Goal: Use online tool/utility: Utilize a website feature to perform a specific function

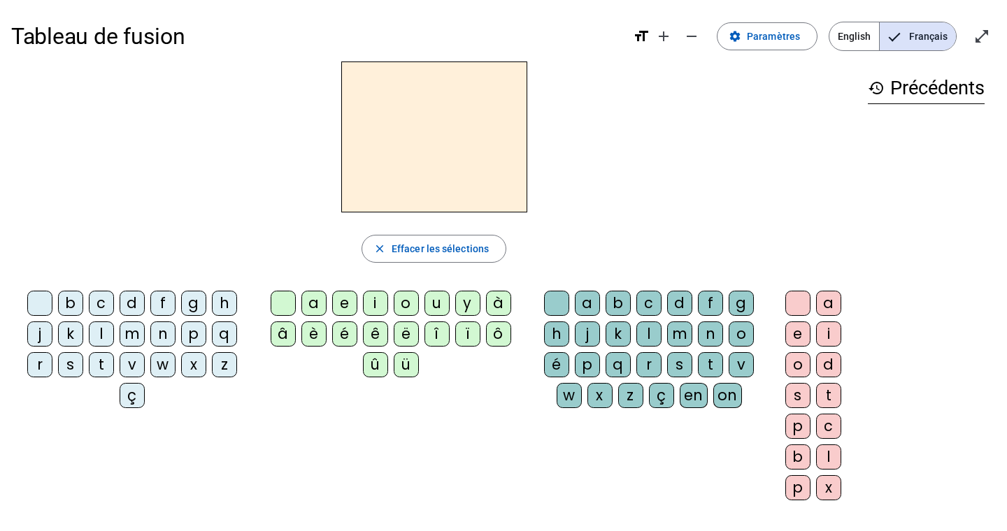
click at [221, 298] on div "h" at bounding box center [224, 303] width 25 height 25
click at [307, 308] on div "a" at bounding box center [313, 303] width 25 height 25
click at [408, 359] on div "ü" at bounding box center [406, 364] width 25 height 25
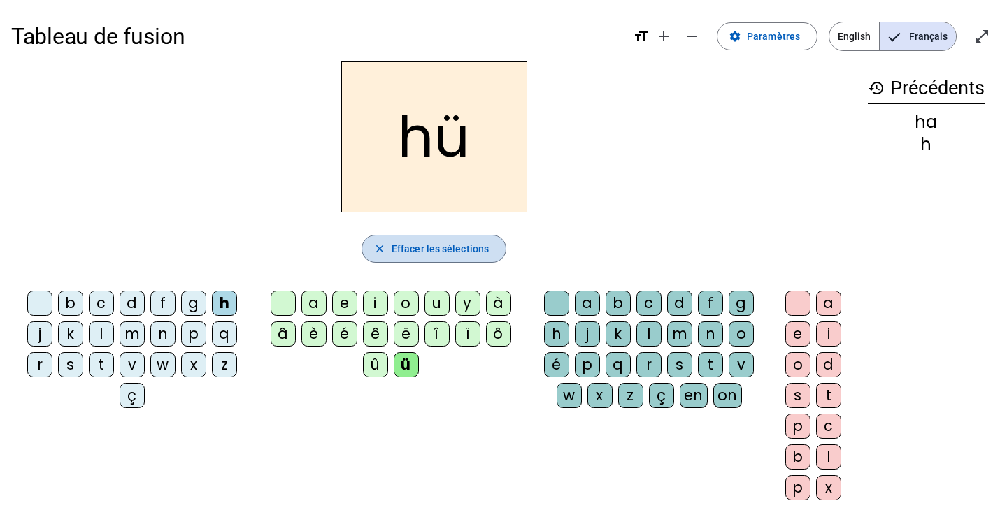
click at [394, 246] on span "Effacer les sélections" at bounding box center [439, 248] width 97 height 17
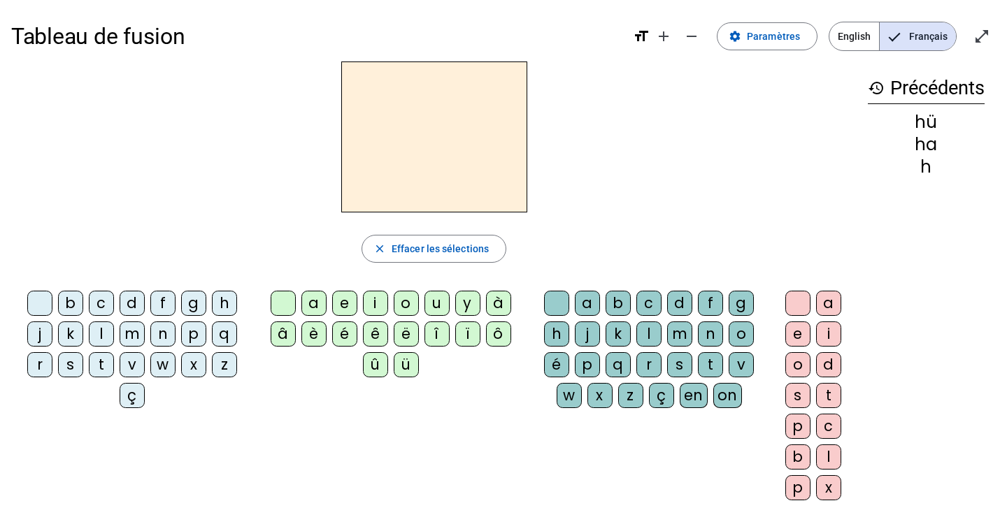
click at [552, 307] on div at bounding box center [556, 303] width 25 height 25
click at [672, 34] on mat-icon "add" at bounding box center [663, 36] width 17 height 17
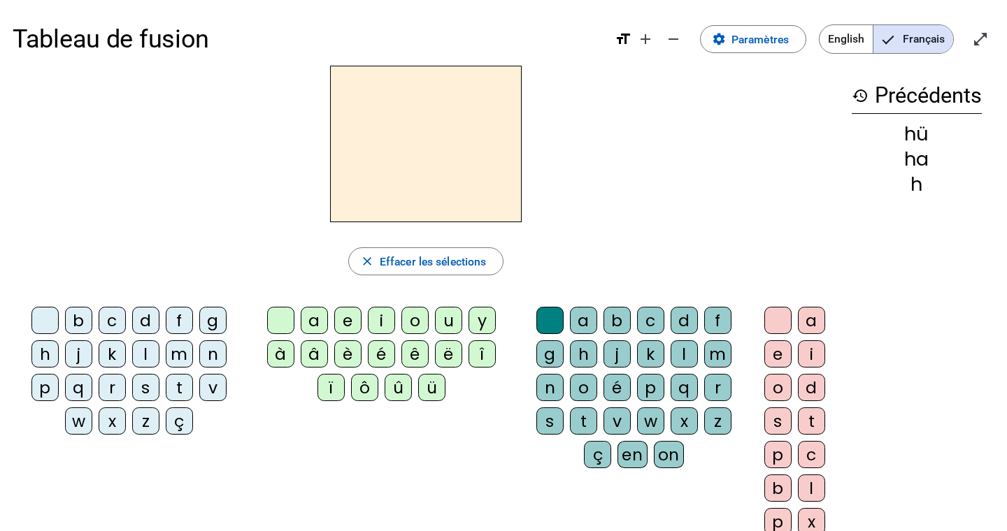
click at [553, 320] on div at bounding box center [549, 320] width 27 height 27
click at [45, 447] on div "b c d f g h j k l m n p q r s t v w x z ç a e i o u y à â è é ê ë î ï ô û ü a b…" at bounding box center [426, 424] width 826 height 247
click at [41, 356] on div "h" at bounding box center [44, 353] width 27 height 27
click at [312, 317] on div "a" at bounding box center [314, 320] width 27 height 27
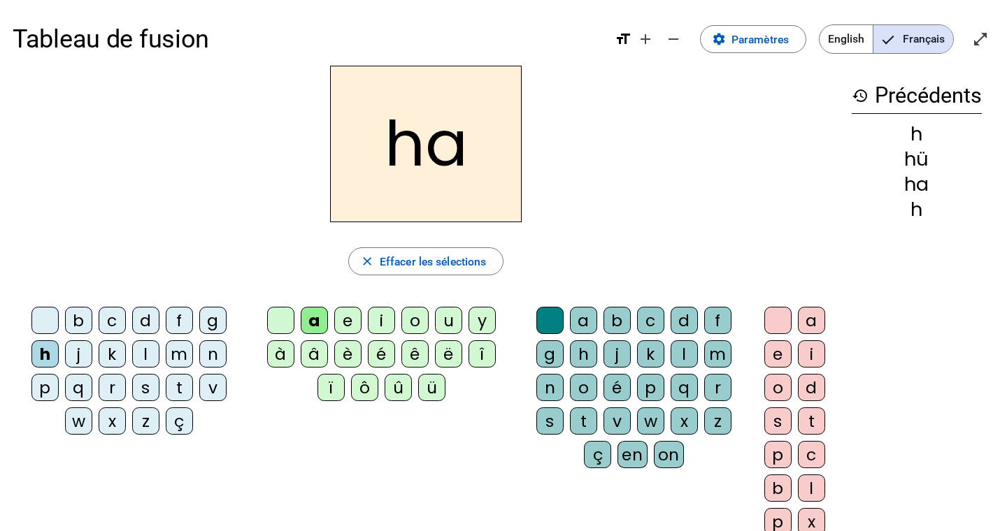
click at [544, 314] on div at bounding box center [549, 320] width 27 height 27
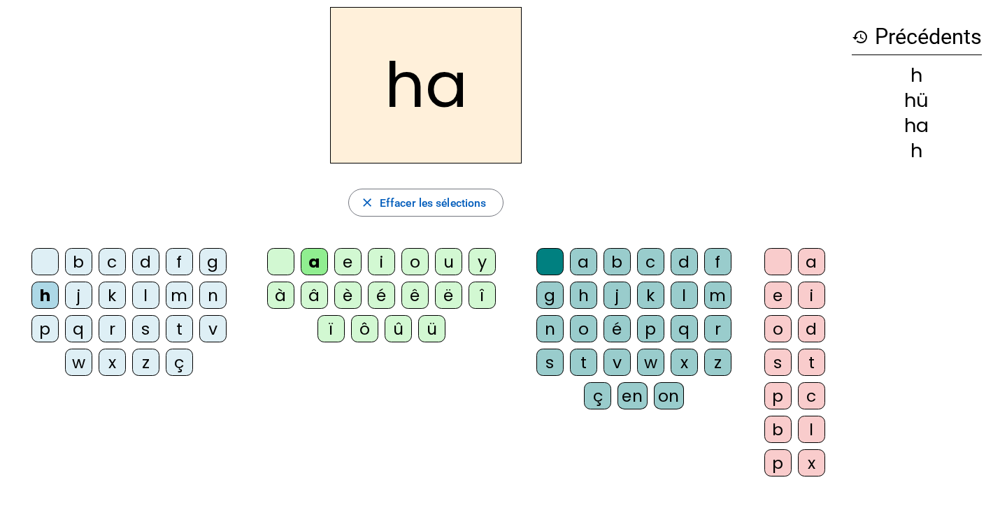
scroll to position [57, 0]
